Goal: Task Accomplishment & Management: Use online tool/utility

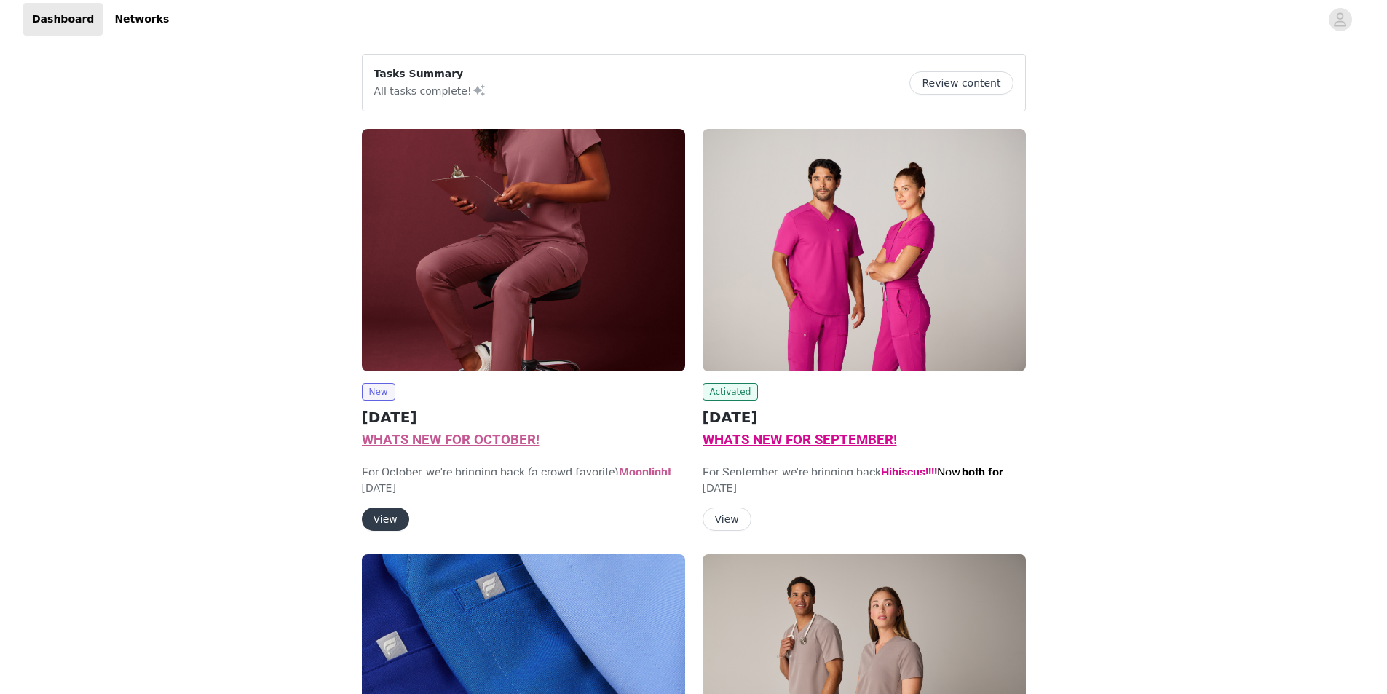
click at [387, 523] on button "View" at bounding box center [385, 518] width 47 height 23
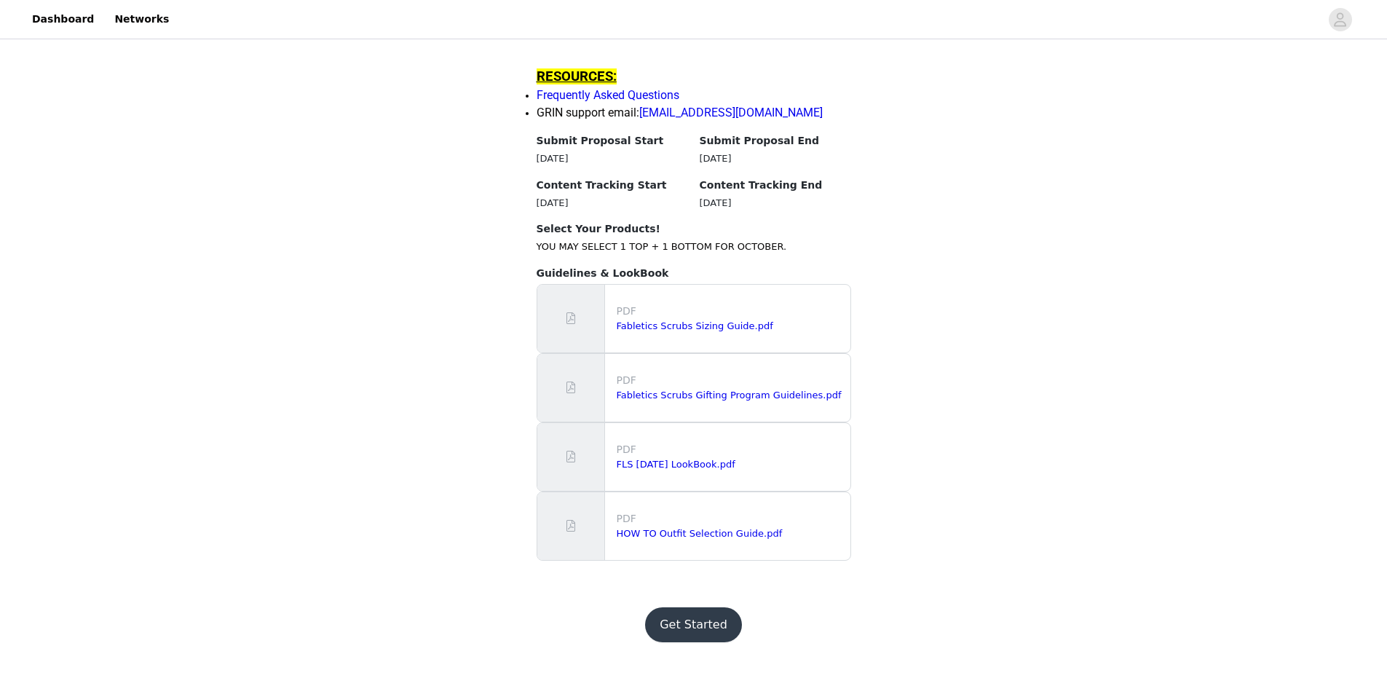
scroll to position [1403, 0]
click at [697, 641] on button "Get Started" at bounding box center [693, 623] width 97 height 35
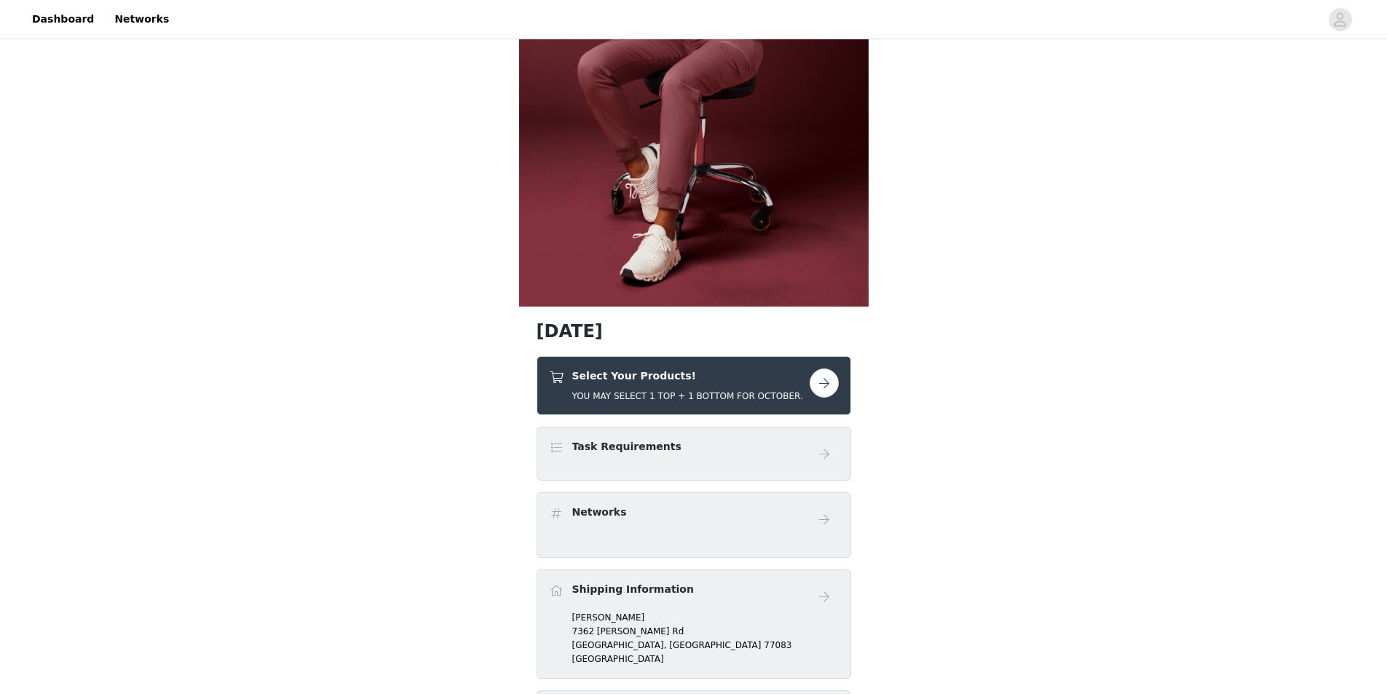
scroll to position [291, 0]
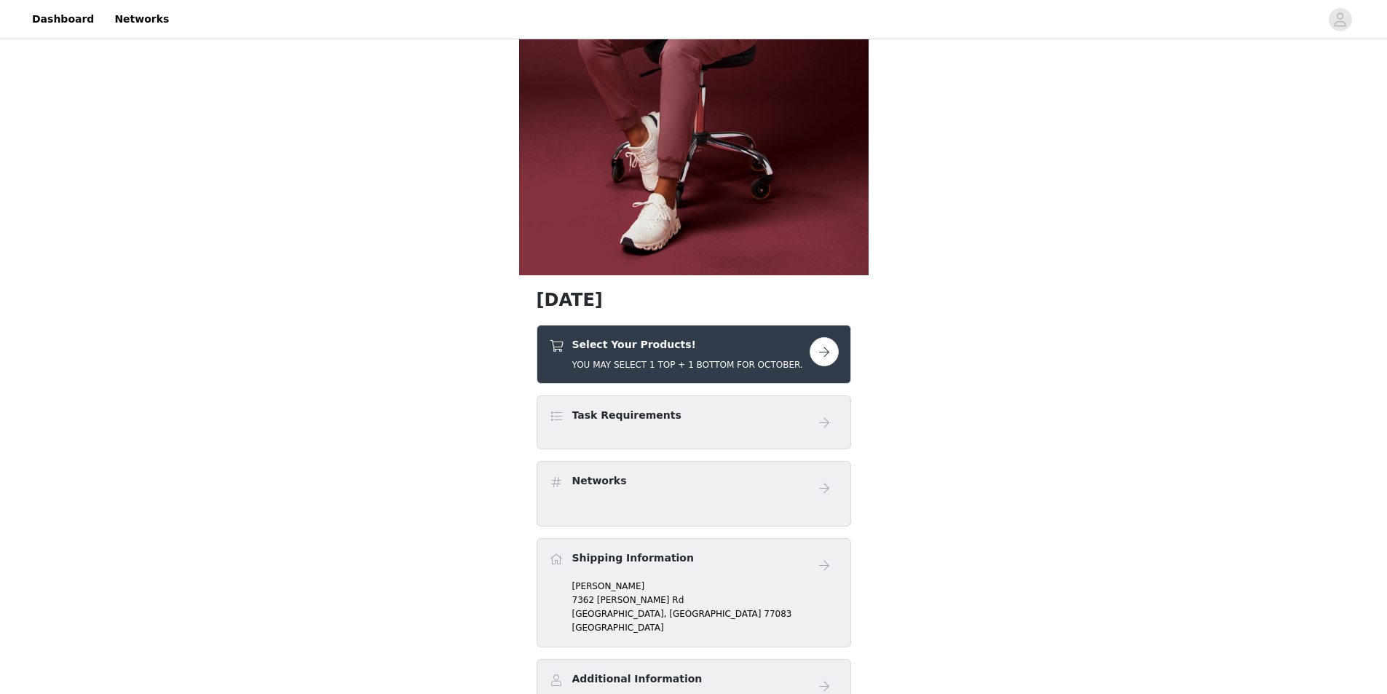
click at [826, 346] on button "button" at bounding box center [823, 351] width 29 height 29
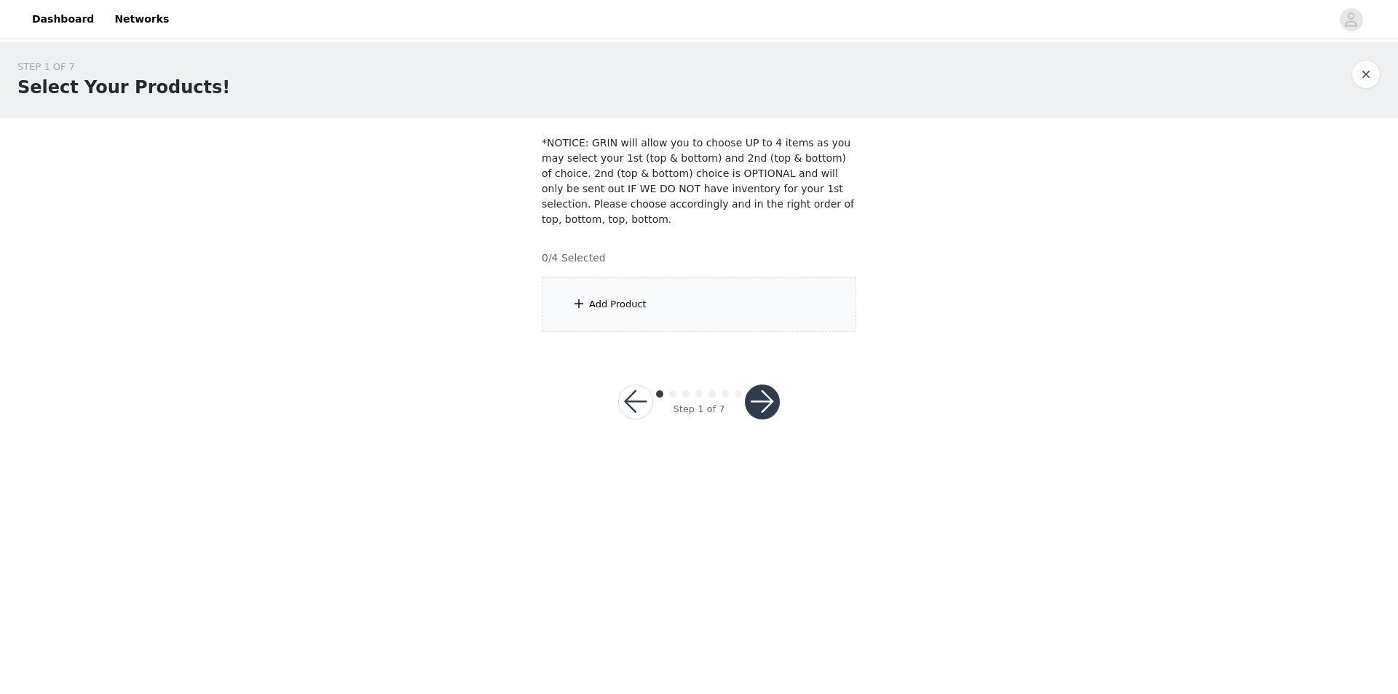
click at [678, 277] on div "Add Product" at bounding box center [699, 304] width 314 height 55
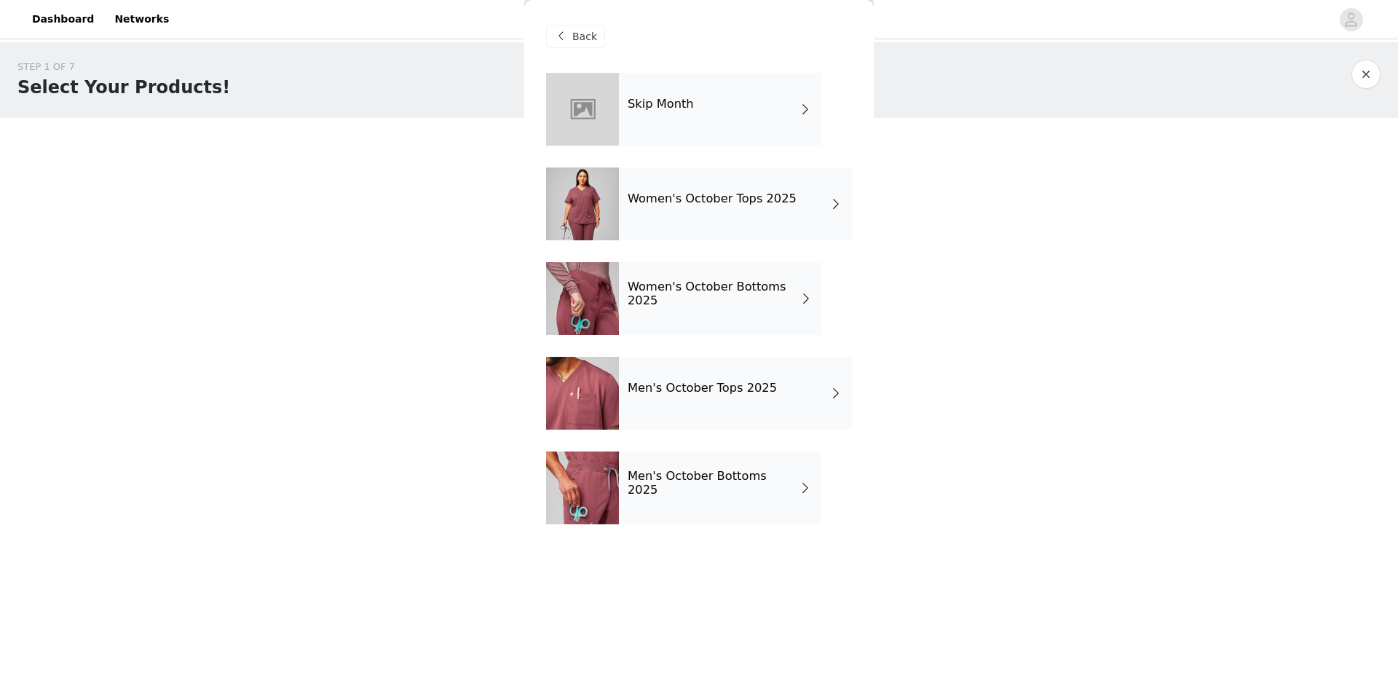
click at [679, 418] on div "Men's October Tops 2025" at bounding box center [735, 393] width 233 height 73
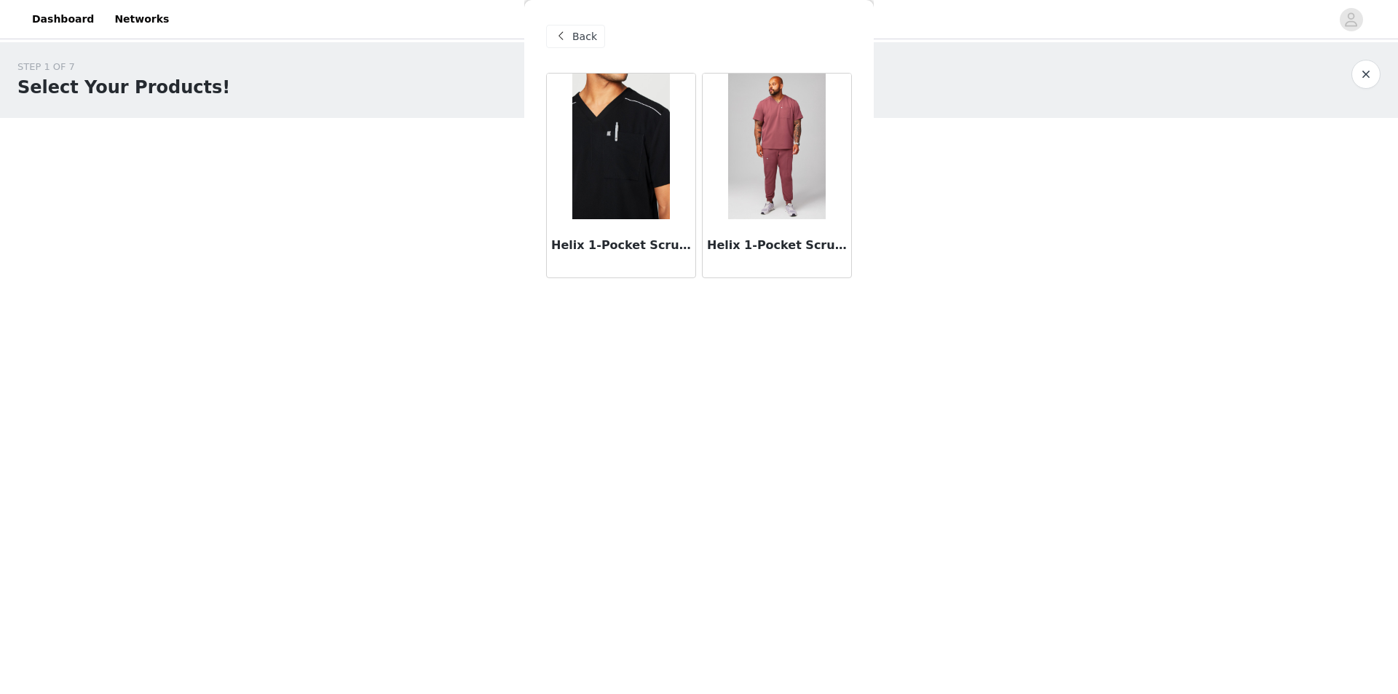
click at [621, 189] on img at bounding box center [620, 147] width 97 height 146
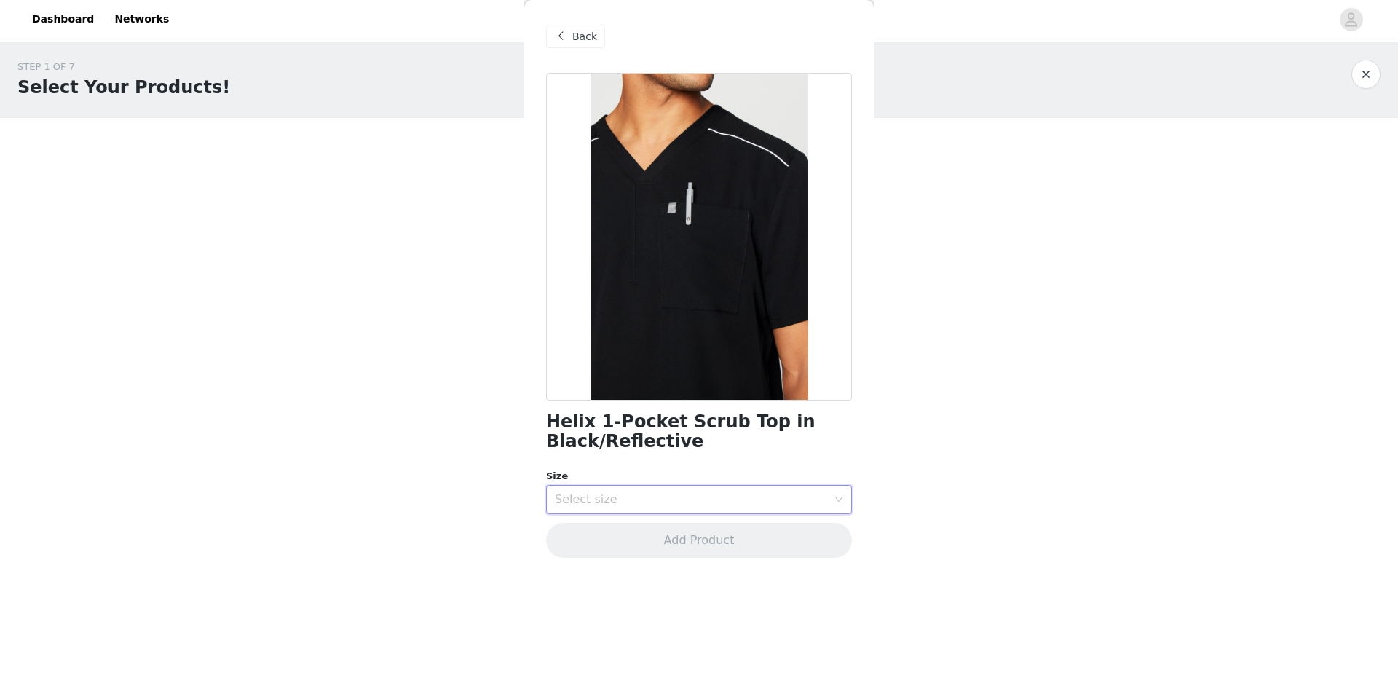
click at [639, 490] on div "Select size" at bounding box center [694, 500] width 279 height 28
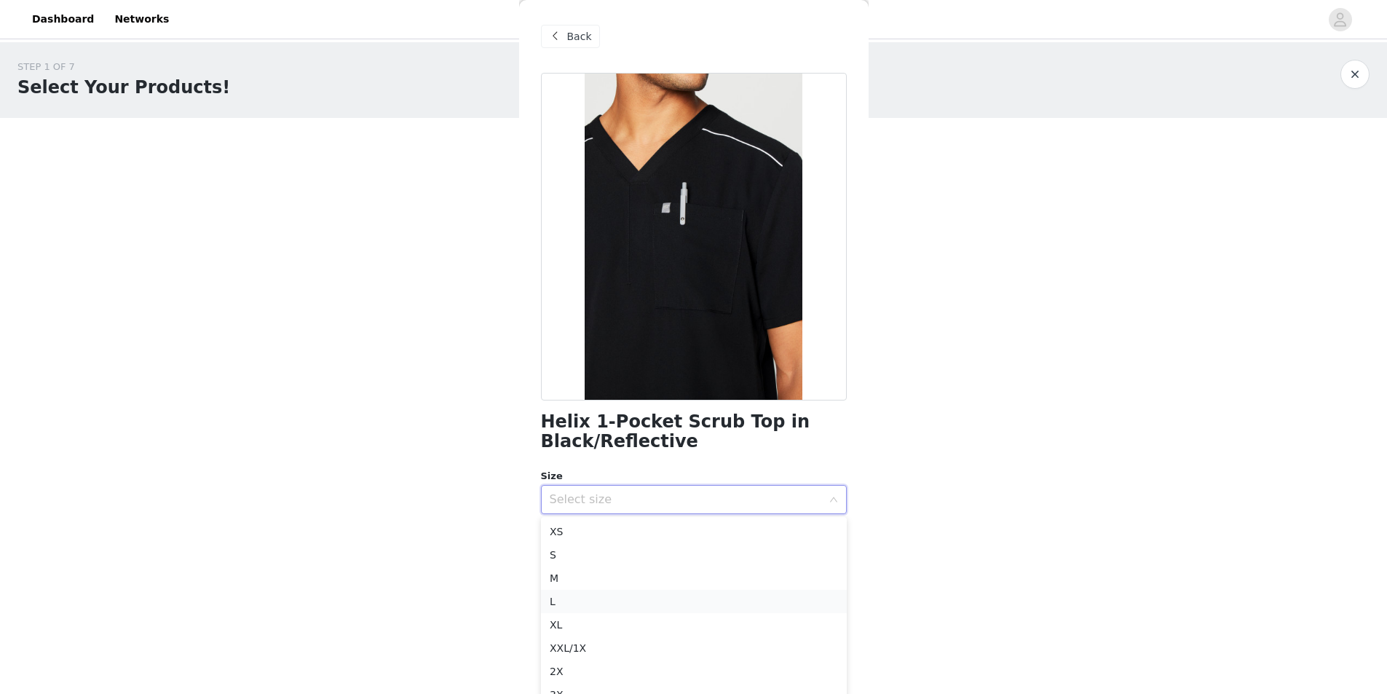
click at [640, 610] on li "L" at bounding box center [694, 601] width 306 height 23
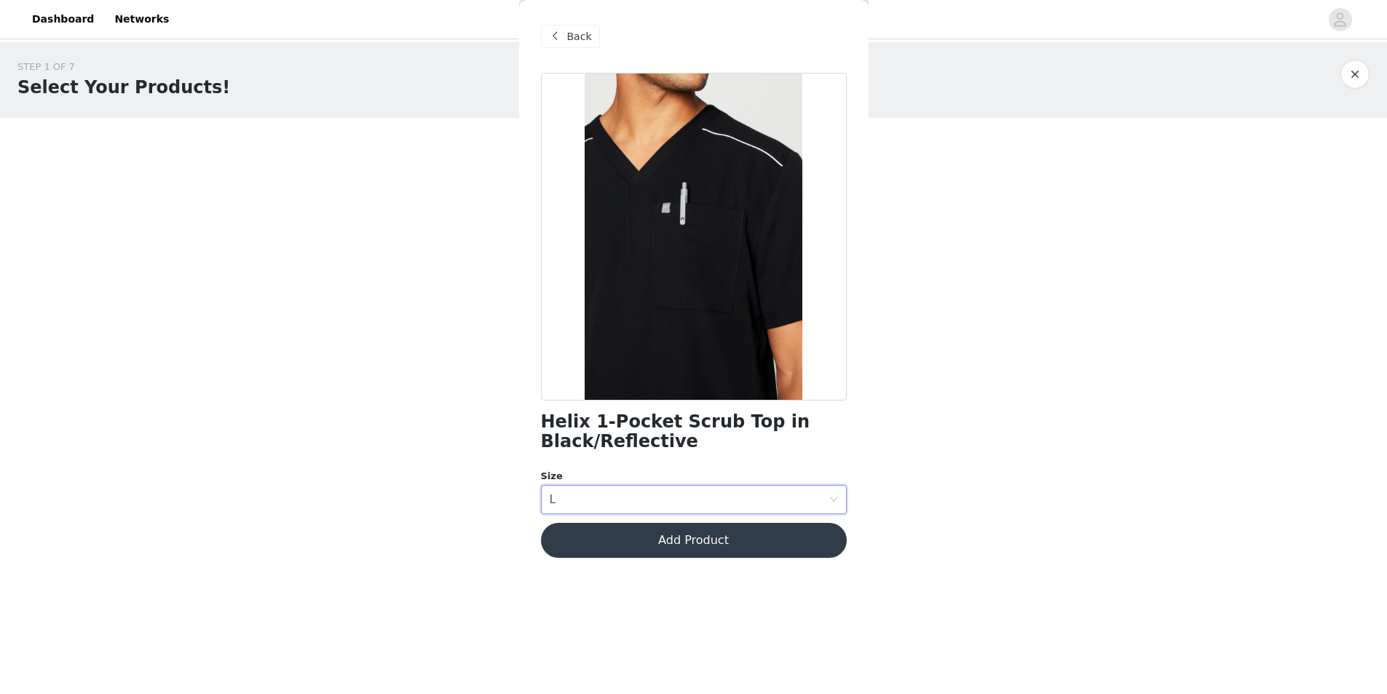
click at [640, 610] on body "Dashboard Networks STEP 1 OF 7 Select Your Products! *NOTICE: GRIN will allow y…" at bounding box center [693, 347] width 1387 height 694
click at [640, 542] on button "Add Product" at bounding box center [699, 540] width 306 height 35
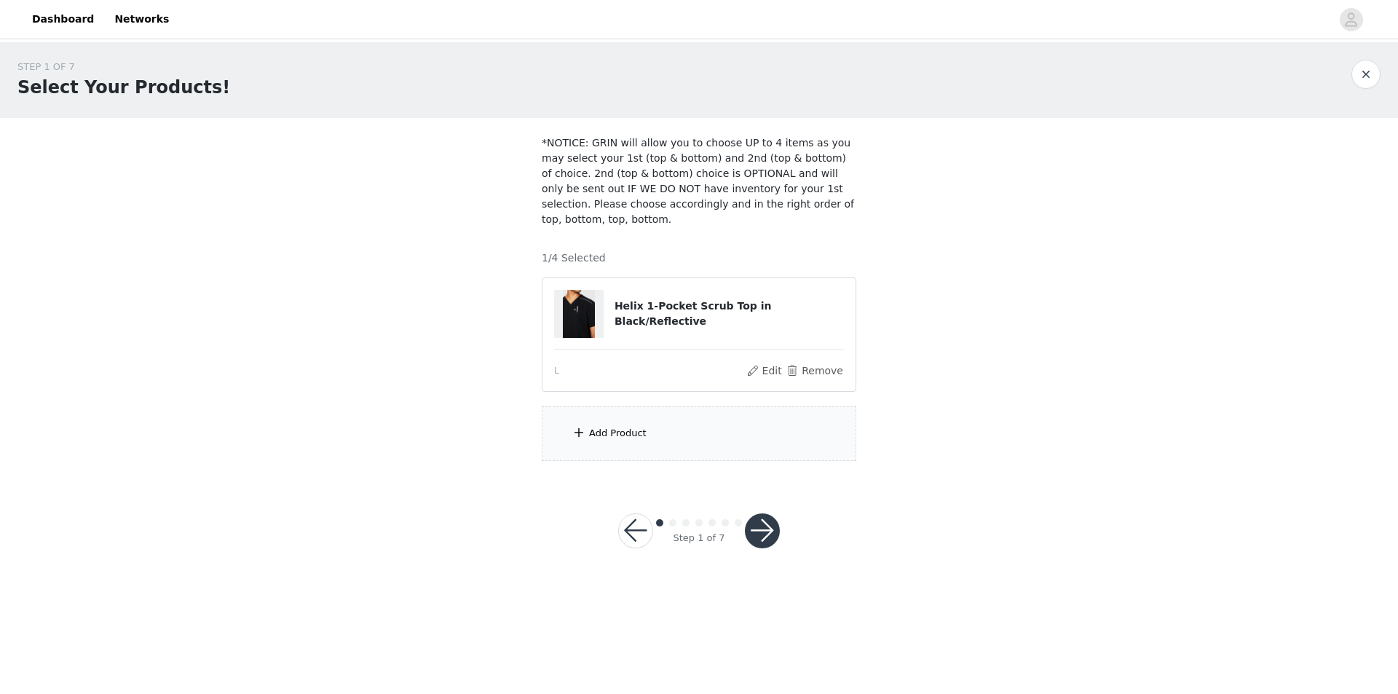
click at [647, 421] on div "Add Product" at bounding box center [699, 433] width 314 height 55
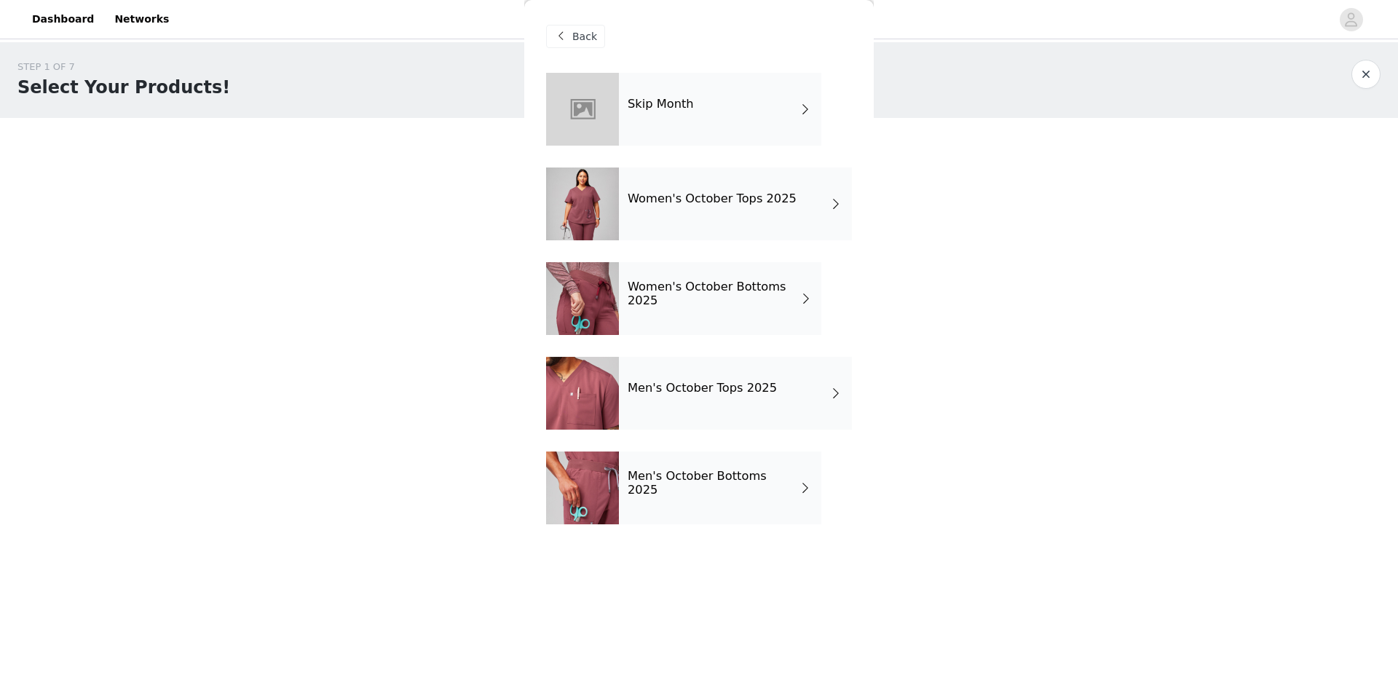
click at [670, 498] on div "Men's October Bottoms 2025" at bounding box center [720, 487] width 202 height 73
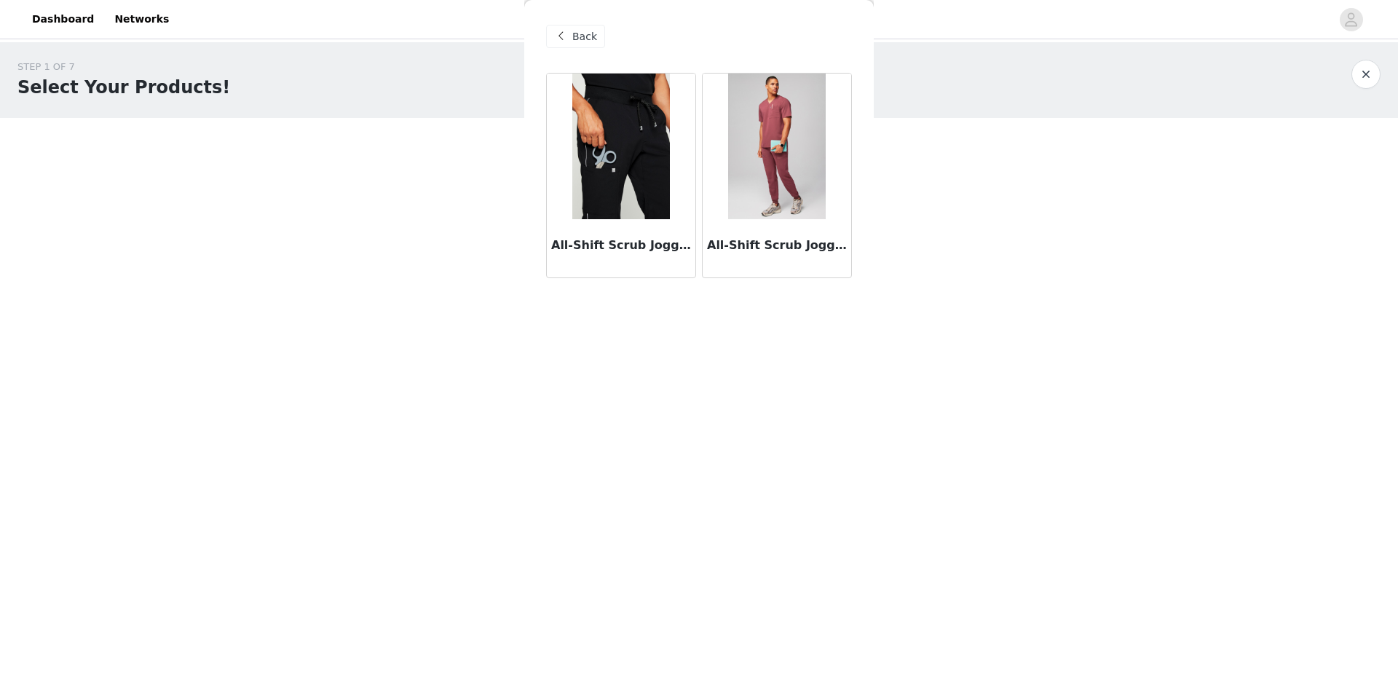
click at [650, 258] on div "All-Shift Scrub Jogger in Black/Reflective" at bounding box center [621, 248] width 148 height 58
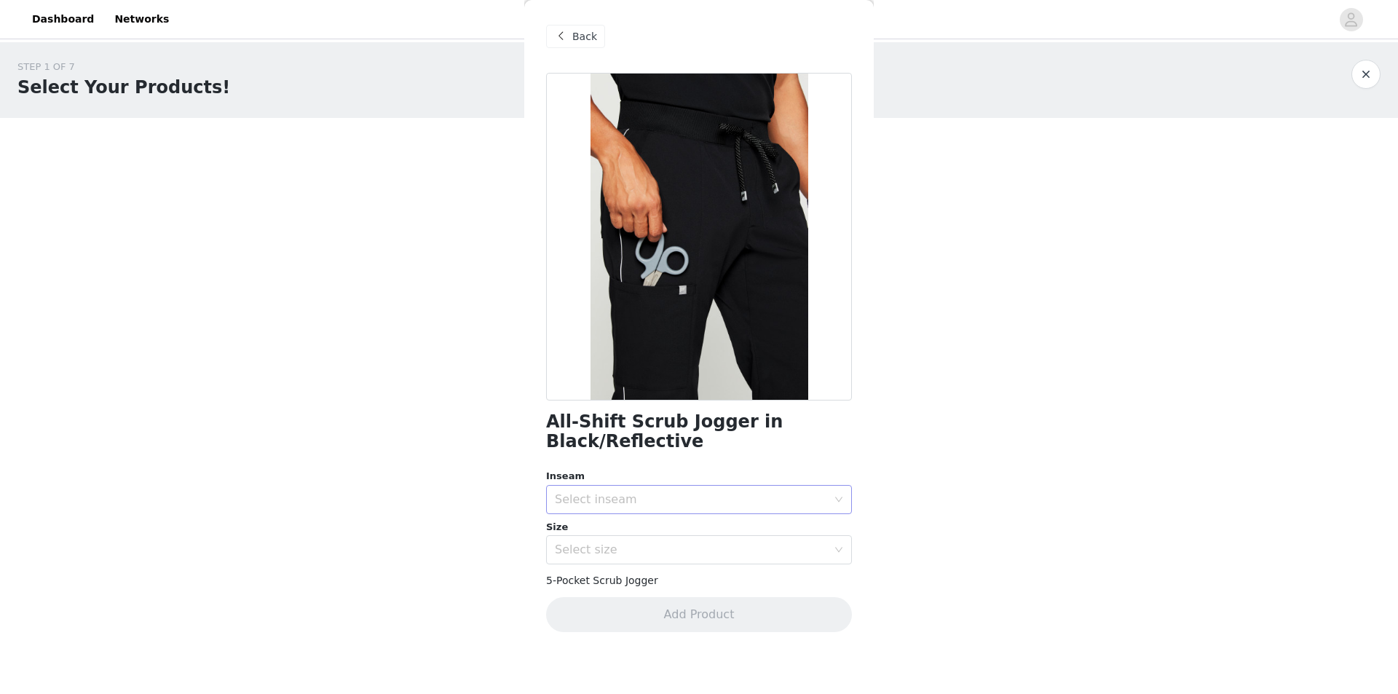
click at [683, 501] on div "Select inseam" at bounding box center [691, 499] width 272 height 15
click at [682, 555] on li "Regular" at bounding box center [699, 554] width 306 height 23
click at [679, 555] on div "Select size" at bounding box center [691, 549] width 272 height 15
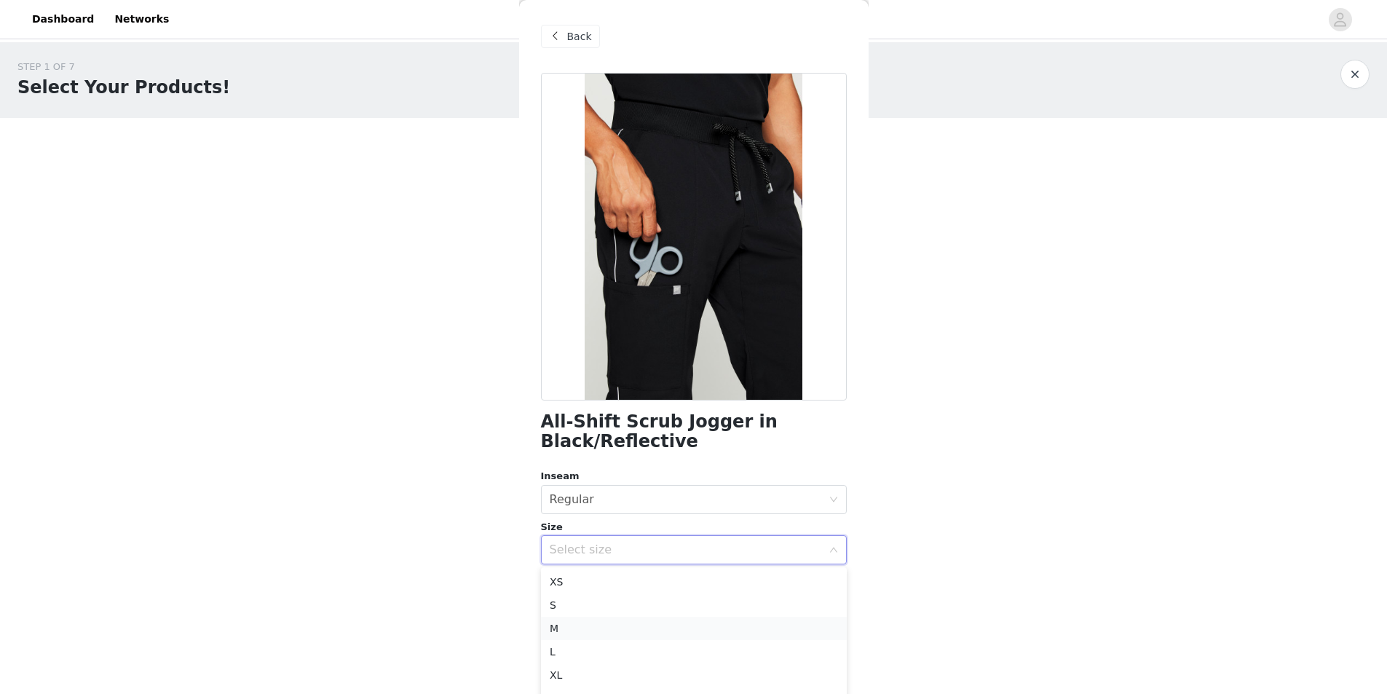
click at [681, 622] on li "M" at bounding box center [694, 628] width 306 height 23
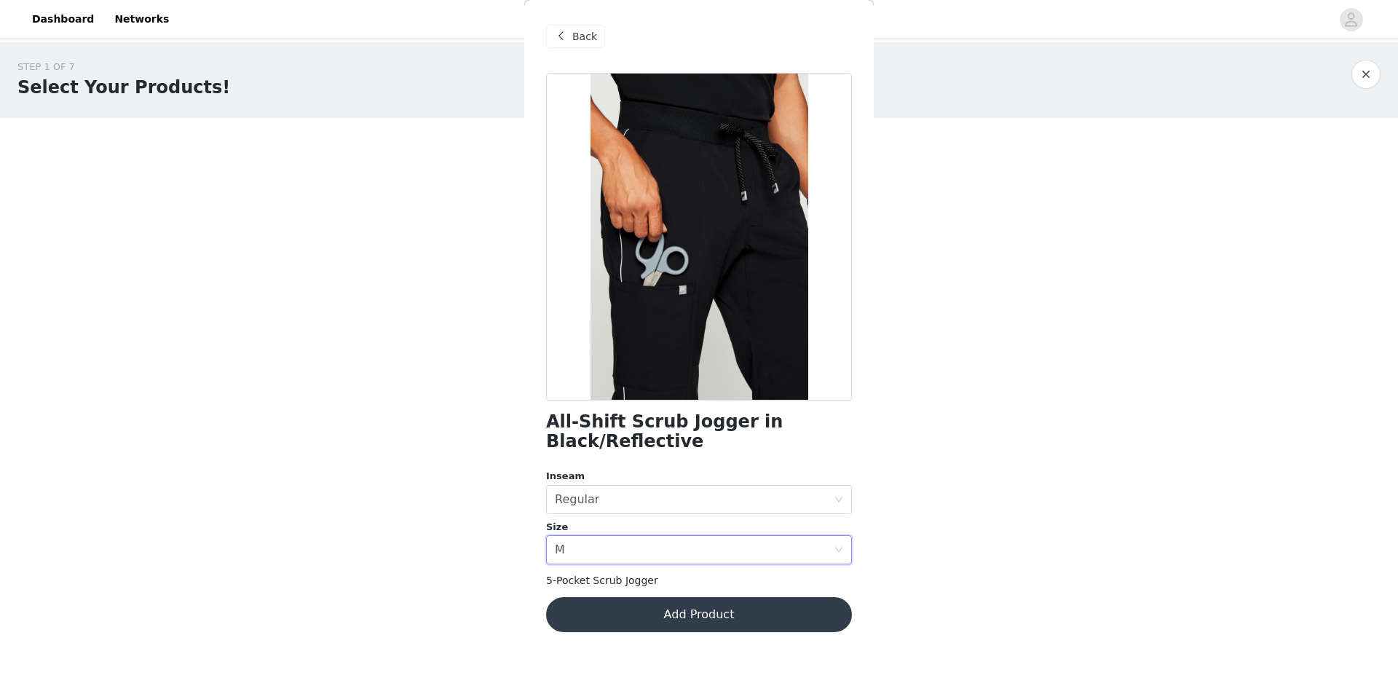
click at [681, 622] on button "Add Product" at bounding box center [699, 614] width 306 height 35
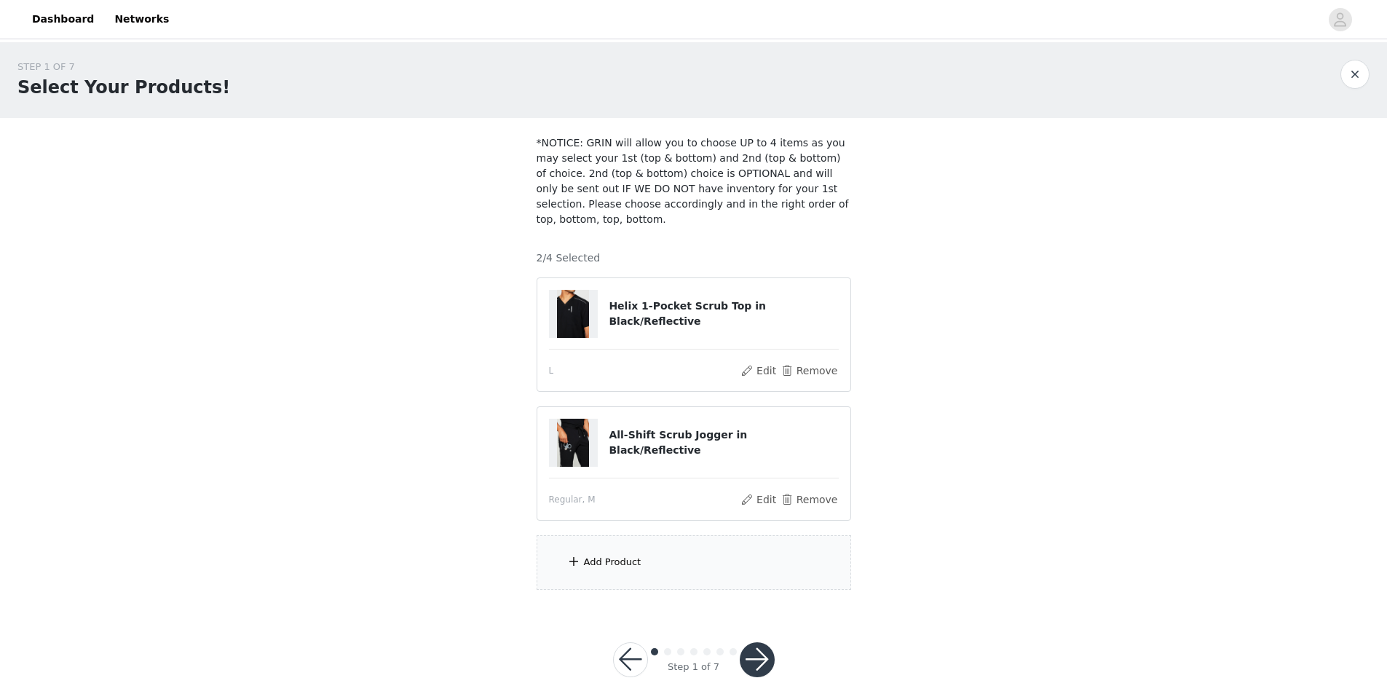
scroll to position [3, 0]
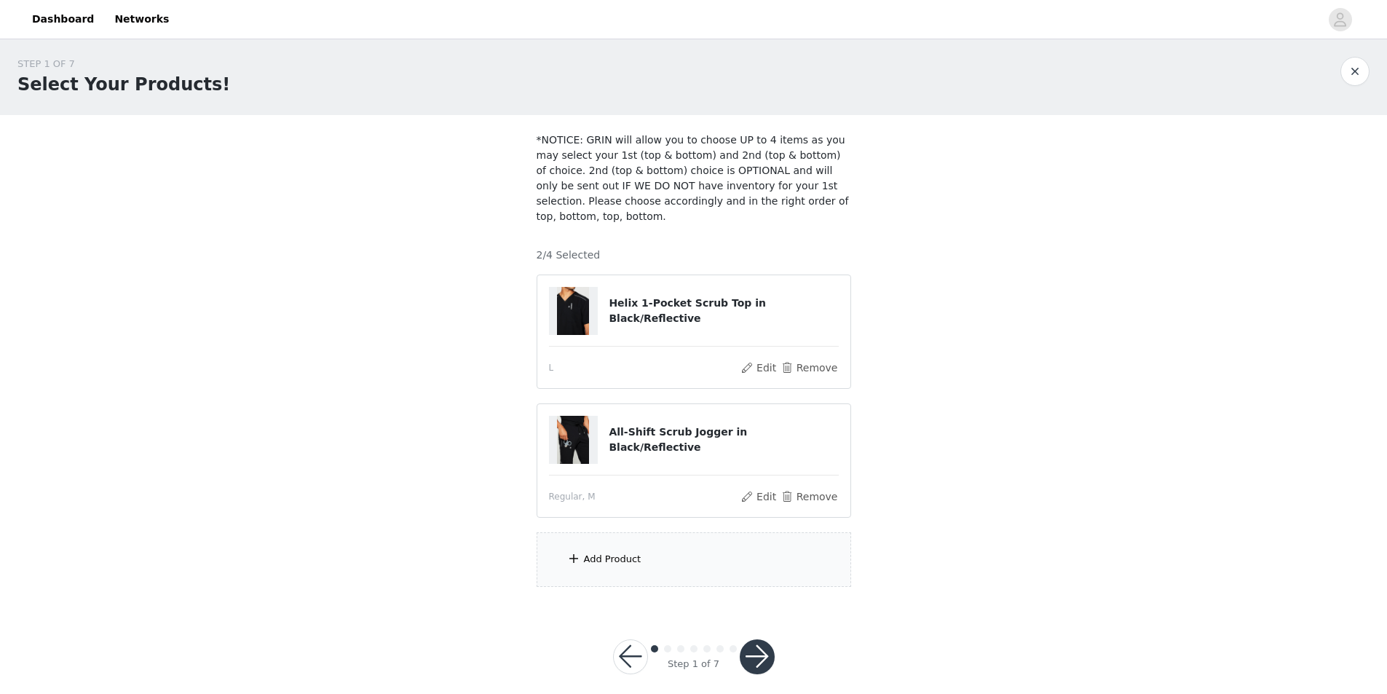
click at [749, 647] on button "button" at bounding box center [757, 656] width 35 height 35
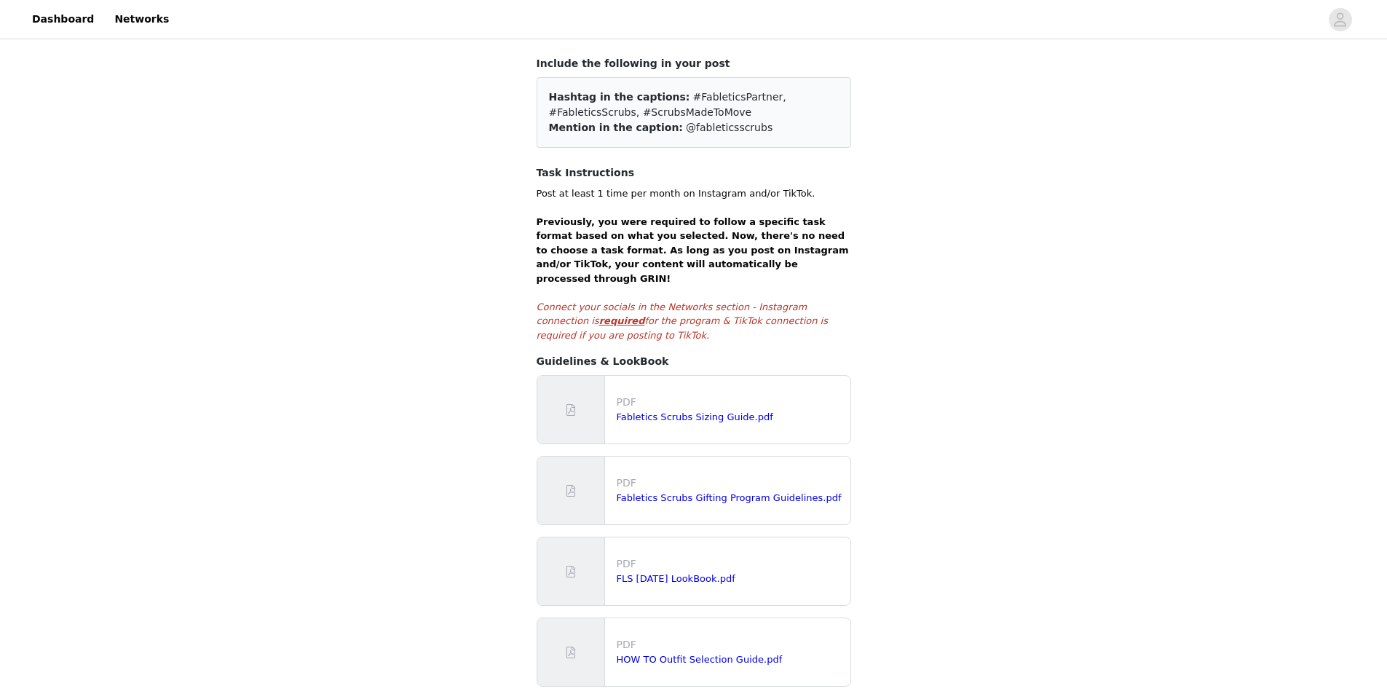
scroll to position [192, 0]
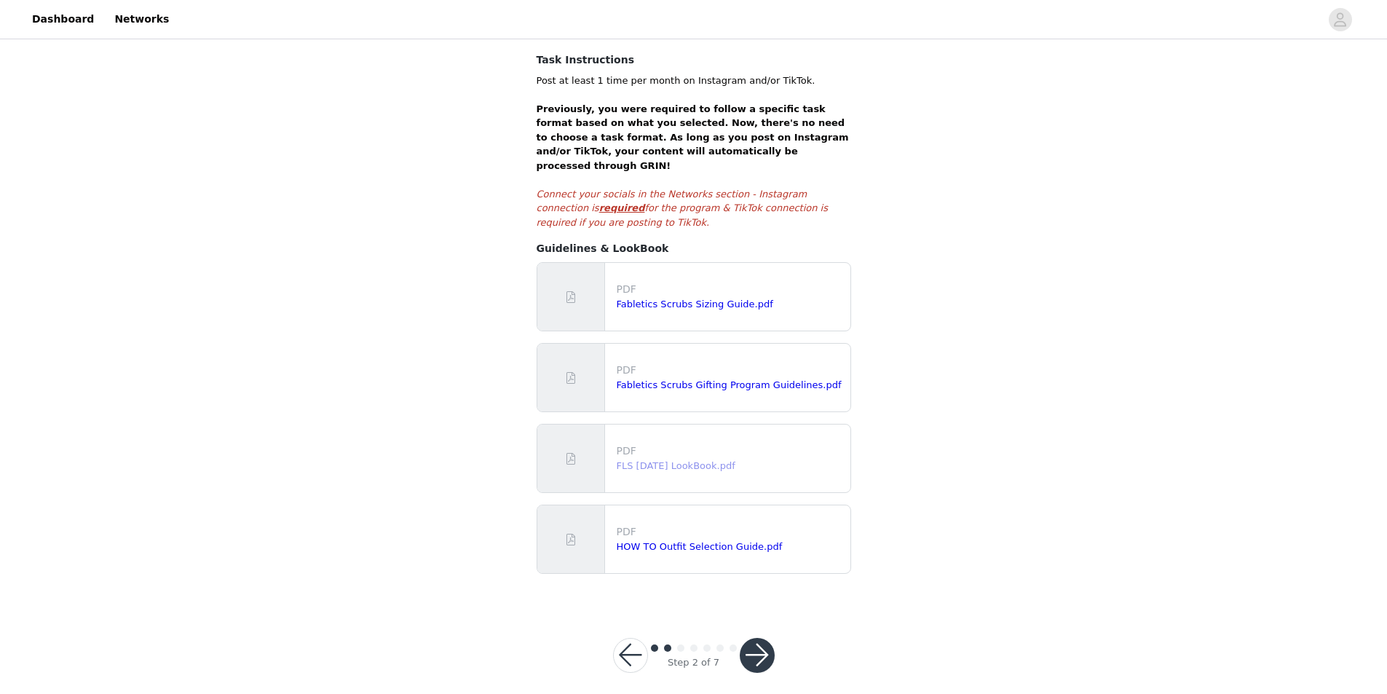
click at [697, 460] on link "FLS [DATE] LookBook.pdf" at bounding box center [676, 465] width 119 height 11
